Goal: Task Accomplishment & Management: Manage account settings

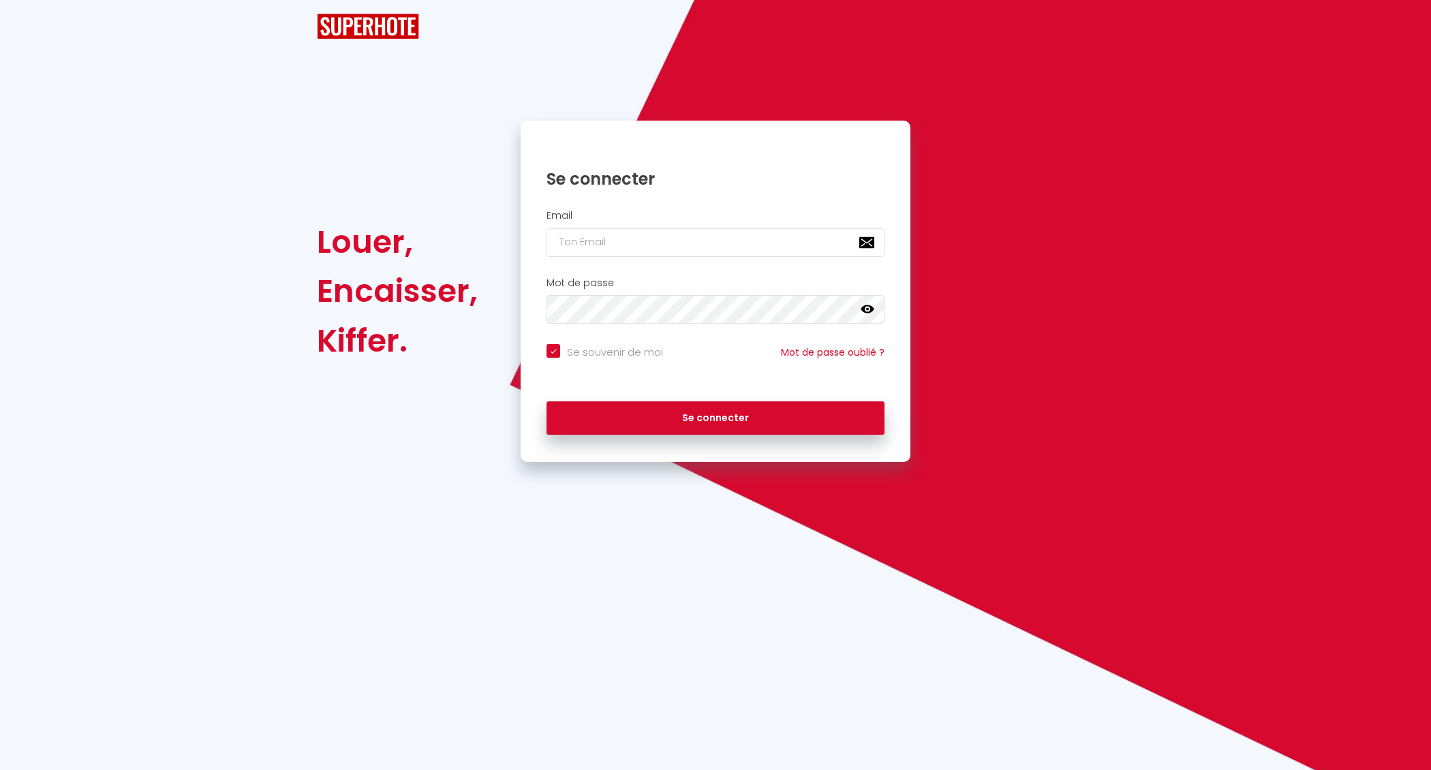
checkbox input "true"
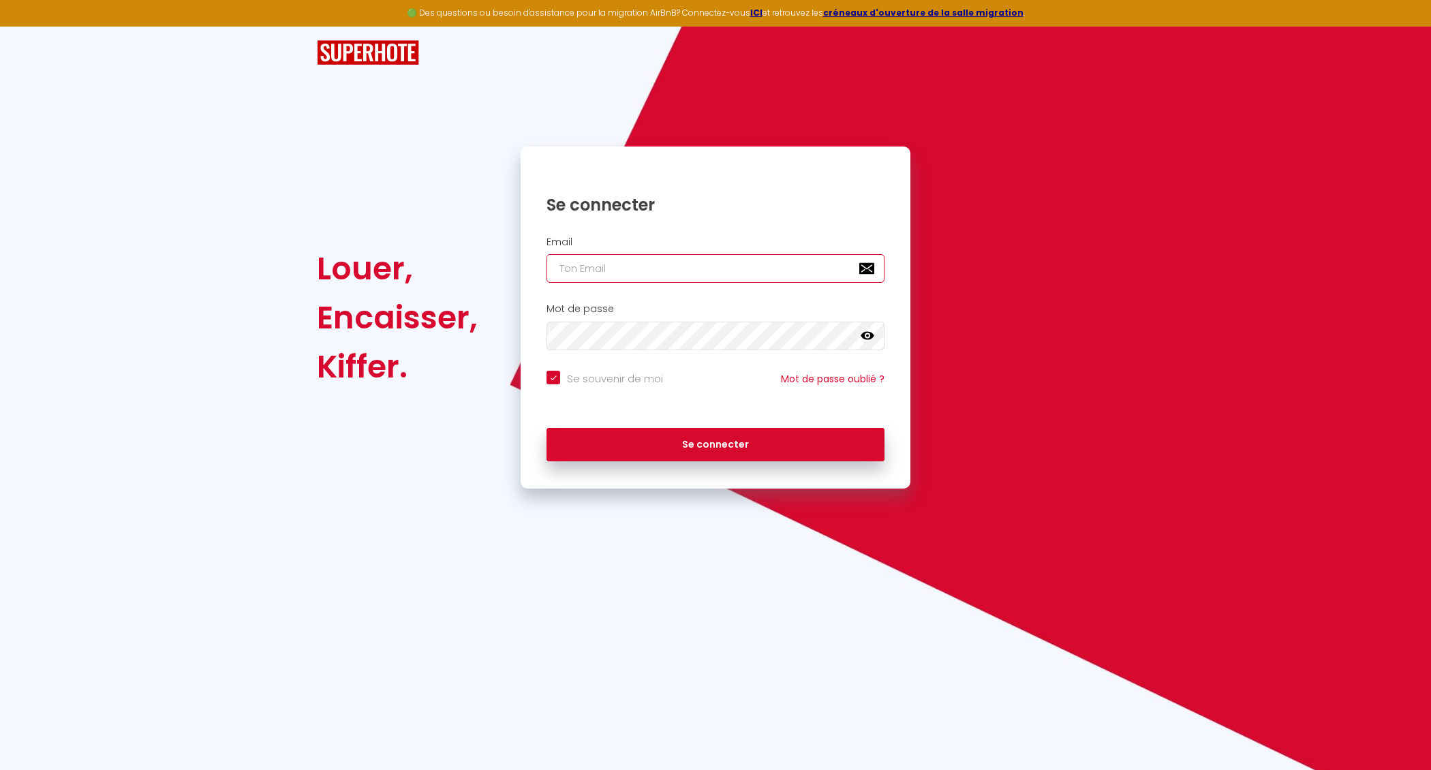
type input "[EMAIL_ADDRESS][MEDICAL_DATA][DOMAIN_NAME]"
click at [675, 262] on input "[EMAIL_ADDRESS][MEDICAL_DATA][DOMAIN_NAME]" at bounding box center [716, 268] width 338 height 29
checkbox input "true"
type input "[EMAIL_ADDRESS][DOMAIN_NAME]"
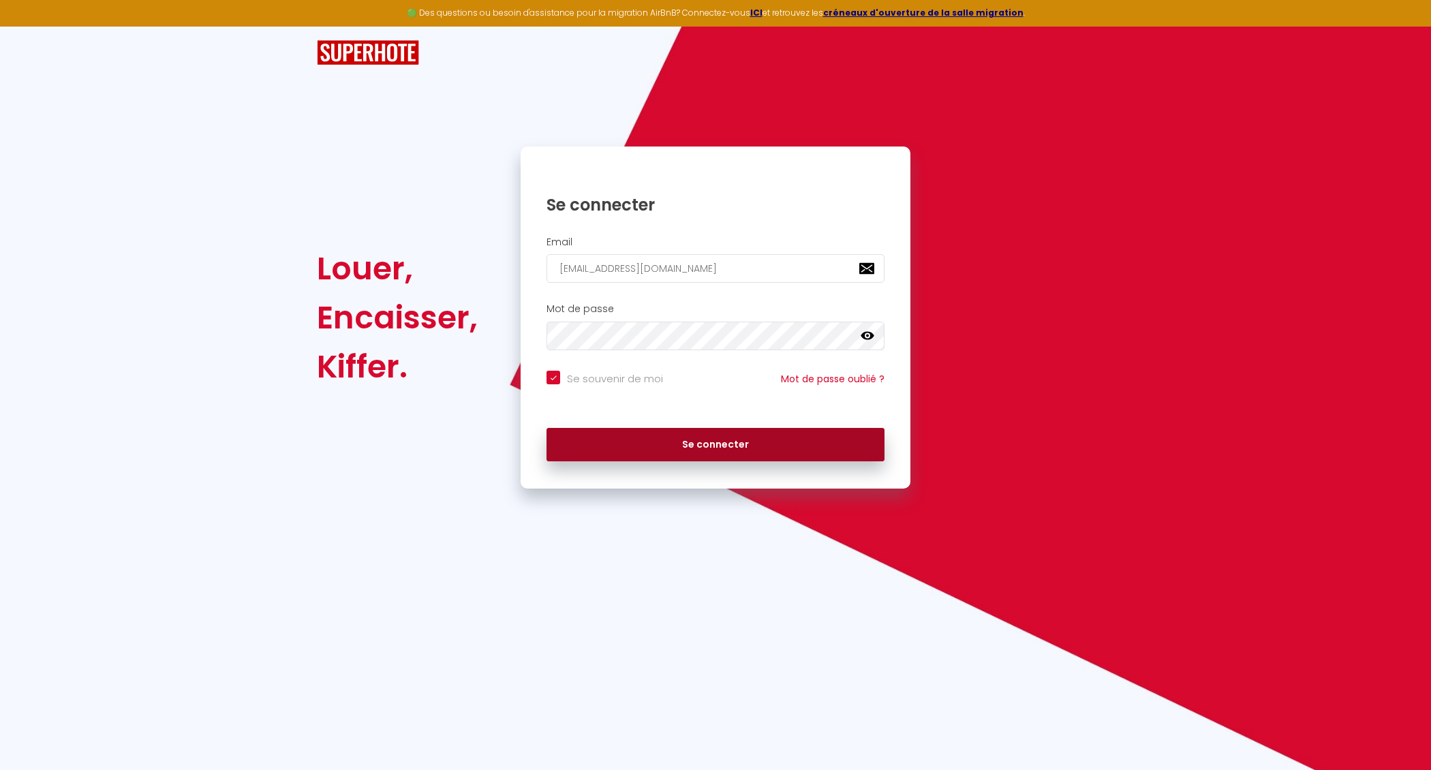
click at [705, 445] on button "Se connecter" at bounding box center [716, 445] width 338 height 34
checkbox input "true"
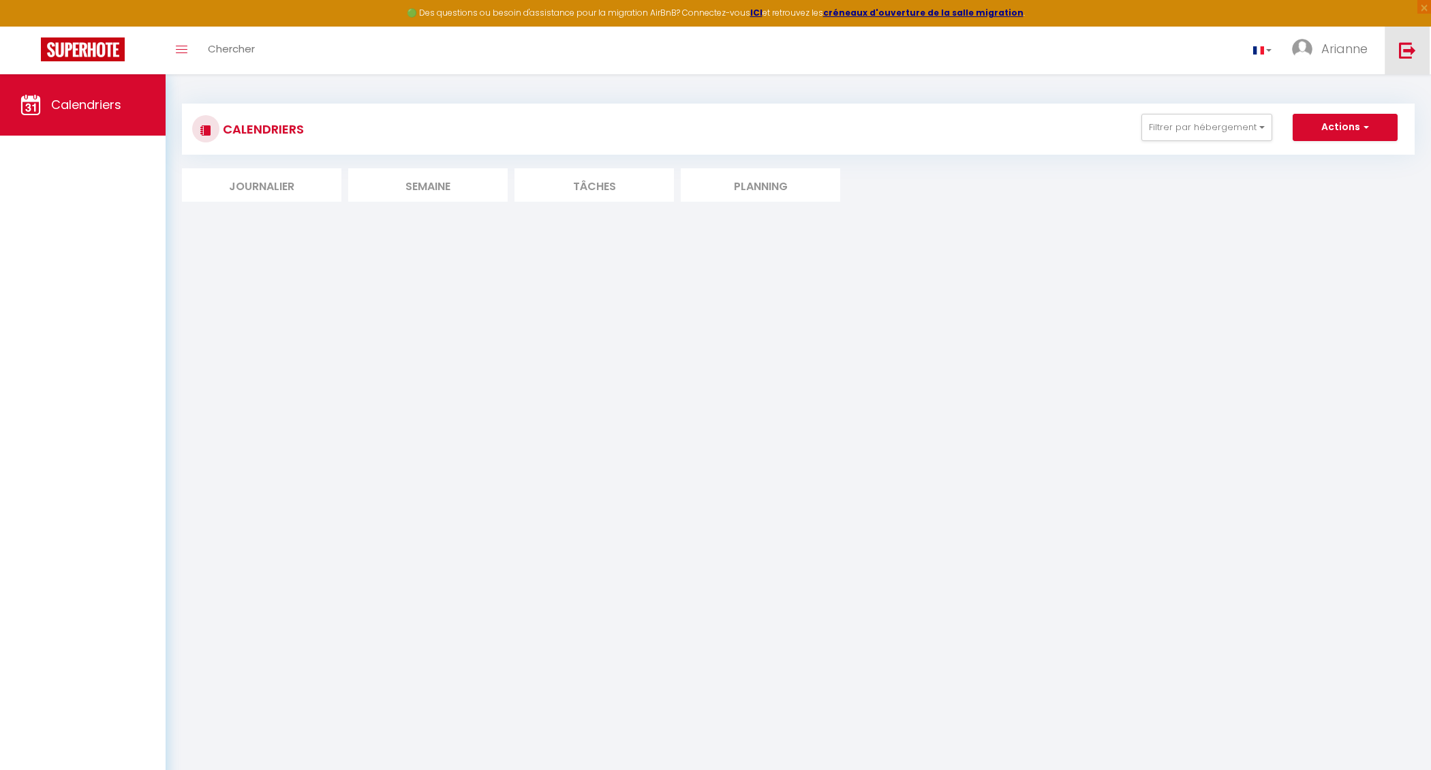
click at [1413, 35] on link at bounding box center [1407, 51] width 45 height 48
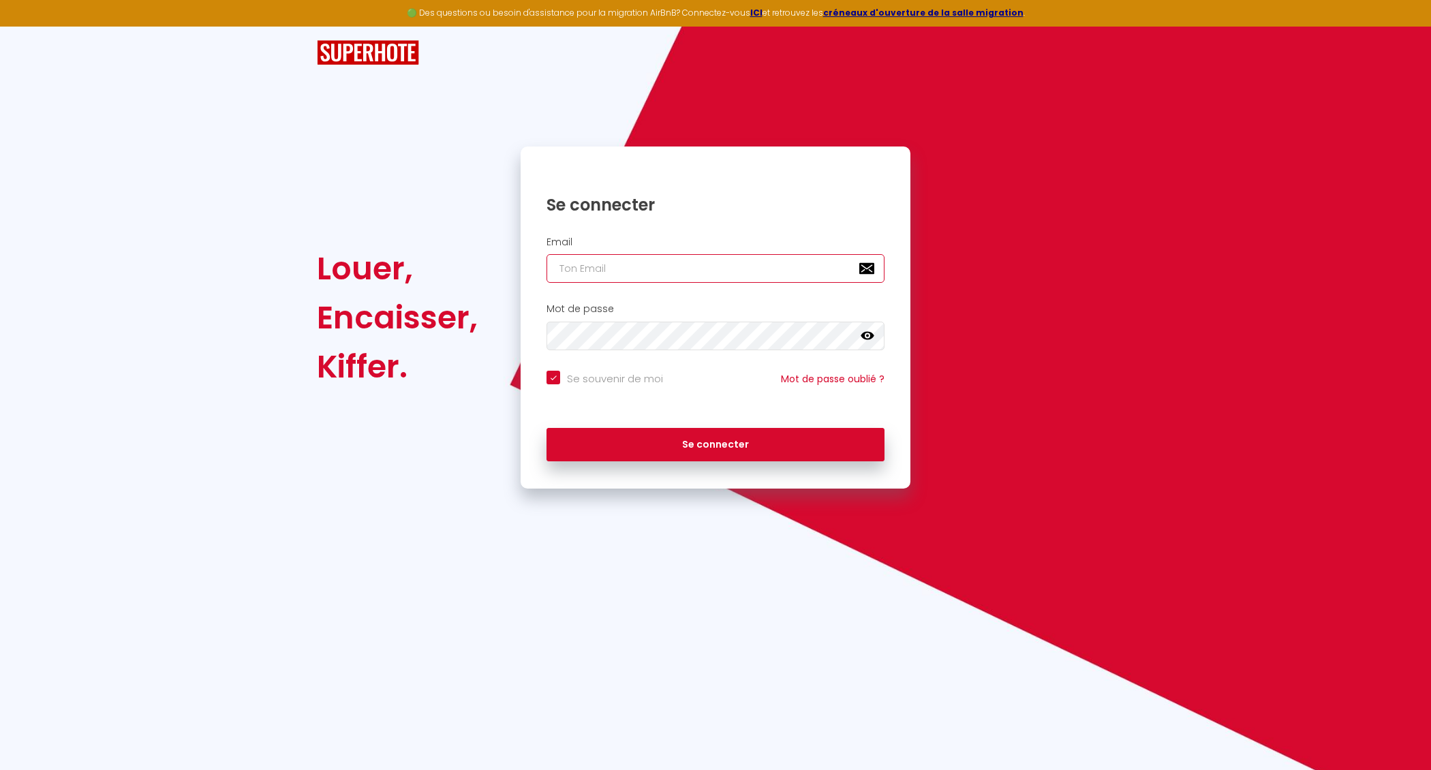
type input "[EMAIL_ADDRESS][DOMAIN_NAME]"
checkbox input "true"
click at [645, 256] on input "[EMAIL_ADDRESS][DOMAIN_NAME]" at bounding box center [716, 268] width 338 height 29
type input "[EMAIL_ADDRESS][MEDICAL_DATA][DOMAIN_NAME]"
click at [647, 421] on div "Se connecter" at bounding box center [716, 441] width 390 height 41
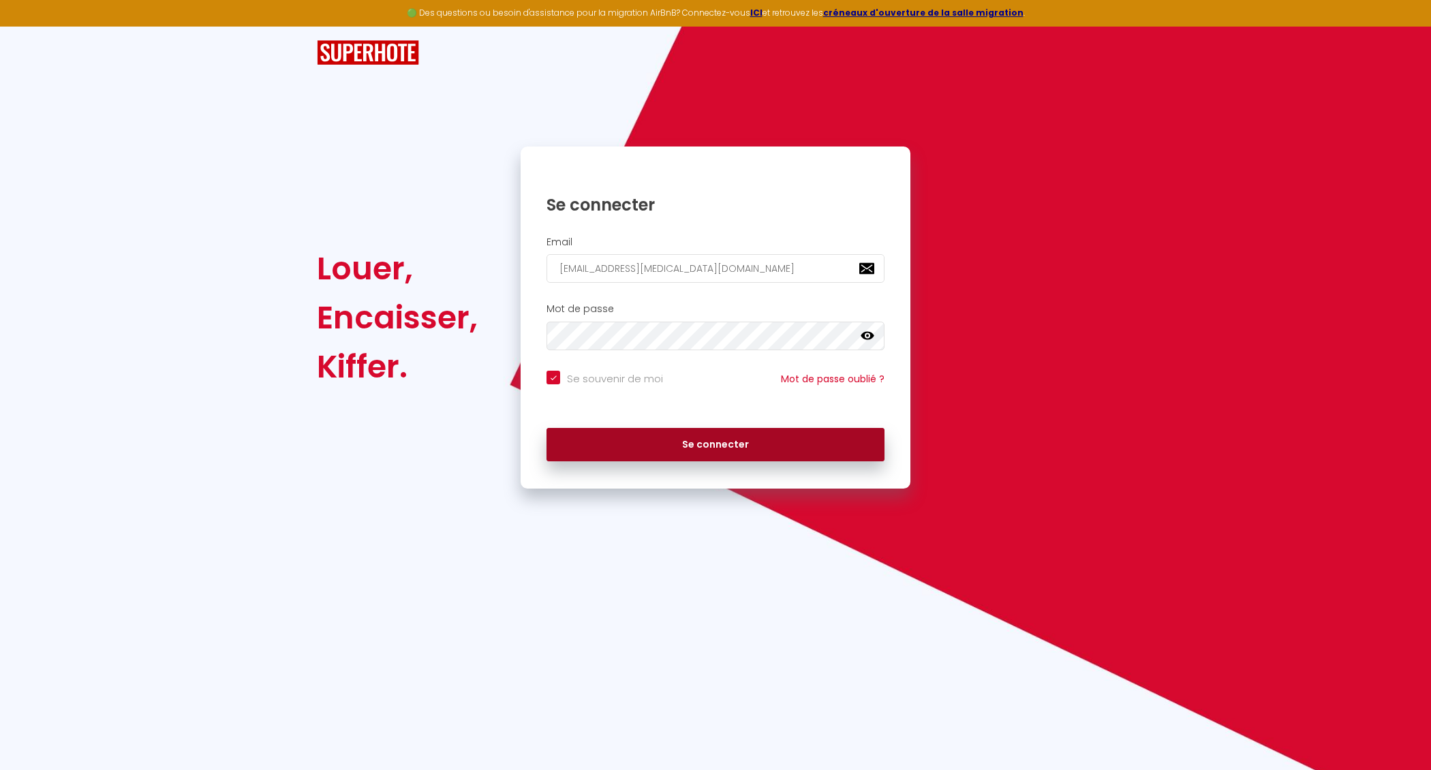
click at [647, 436] on button "Se connecter" at bounding box center [716, 445] width 338 height 34
checkbox input "true"
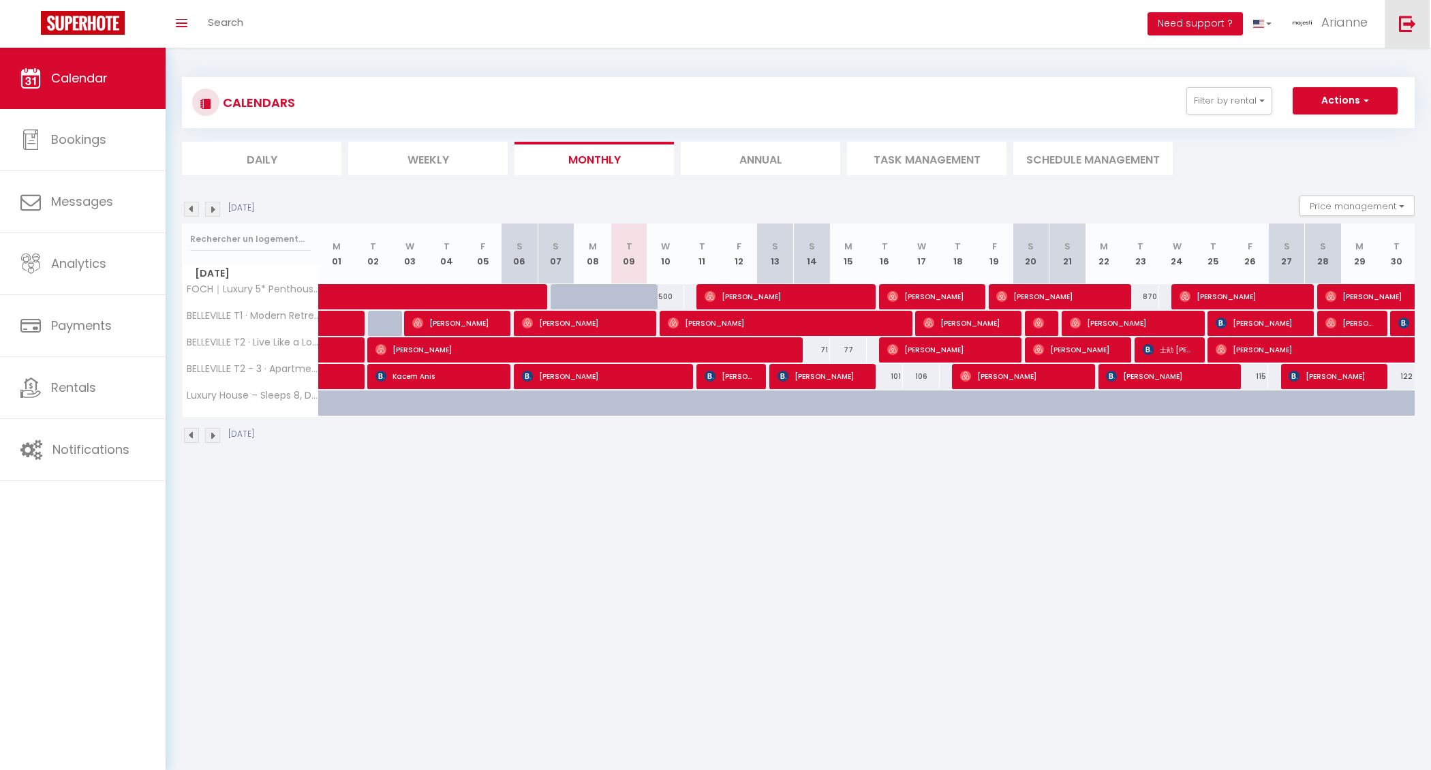
click at [1389, 33] on link at bounding box center [1407, 24] width 45 height 48
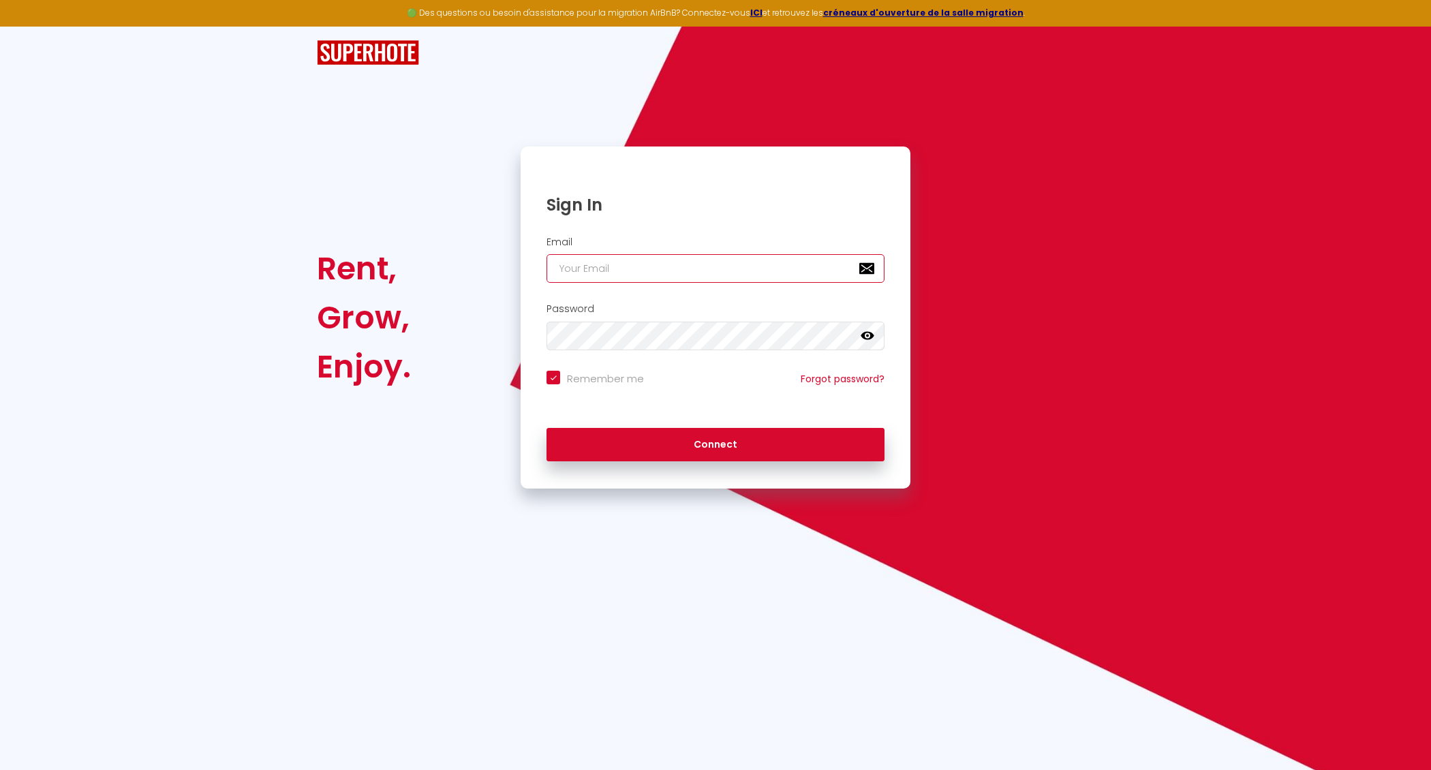
type input "[EMAIL_ADDRESS][MEDICAL_DATA][DOMAIN_NAME]"
checkbox input "true"
click at [652, 266] on input "[EMAIL_ADDRESS][MEDICAL_DATA][DOMAIN_NAME]" at bounding box center [716, 268] width 338 height 29
type input "[EMAIL_ADDRESS][MEDICAL_DATA][DOMAIN_NAME]"
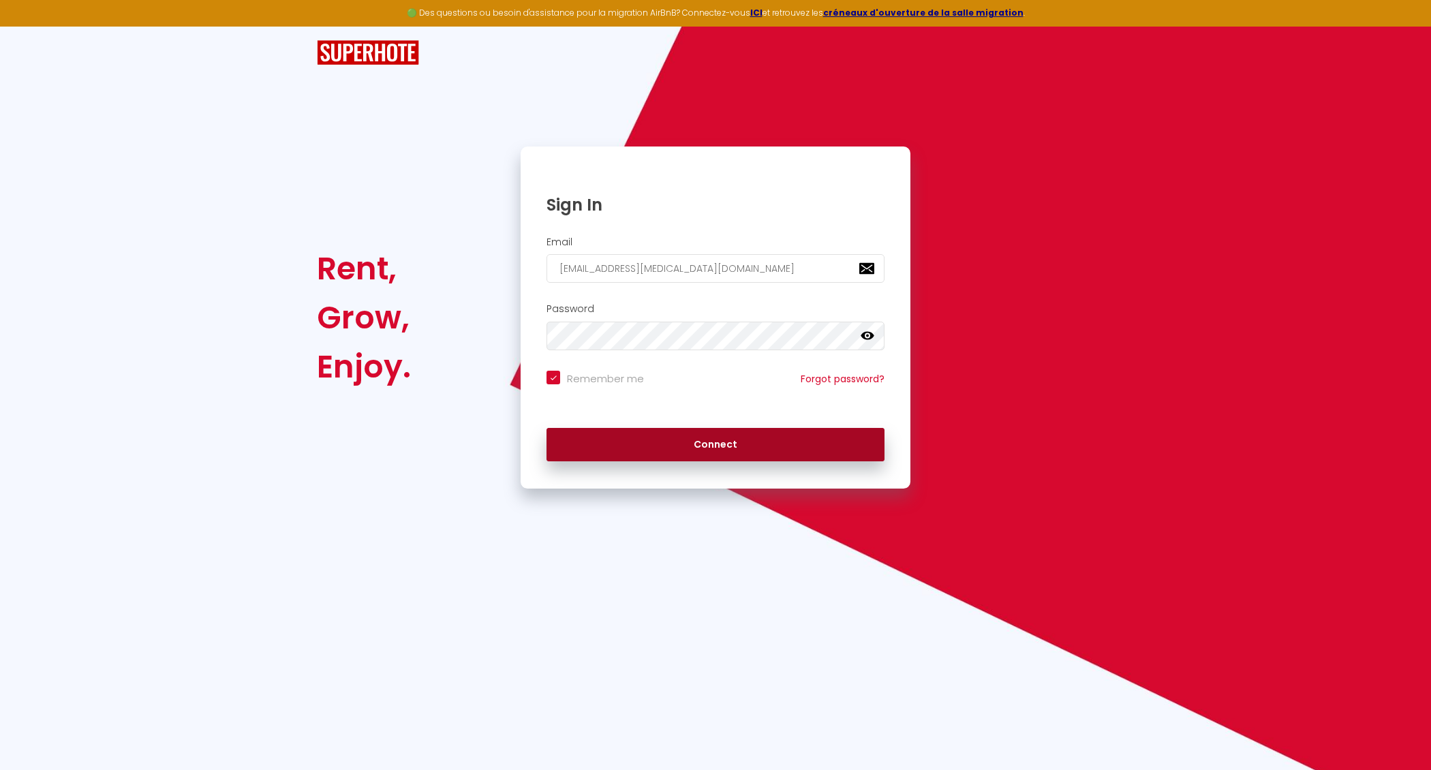
click at [676, 451] on button "Connect" at bounding box center [716, 445] width 338 height 34
checkbox input "true"
